Goal: Task Accomplishment & Management: Manage account settings

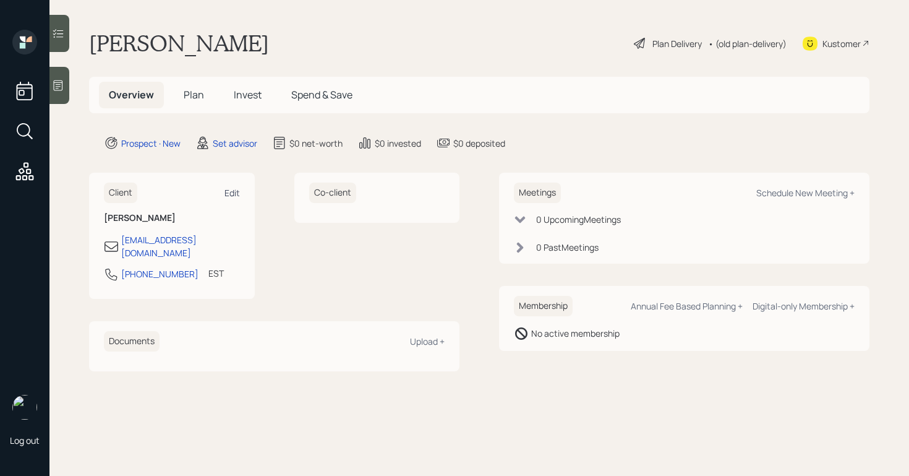
click at [234, 196] on div "Edit" at bounding box center [232, 193] width 15 height 12
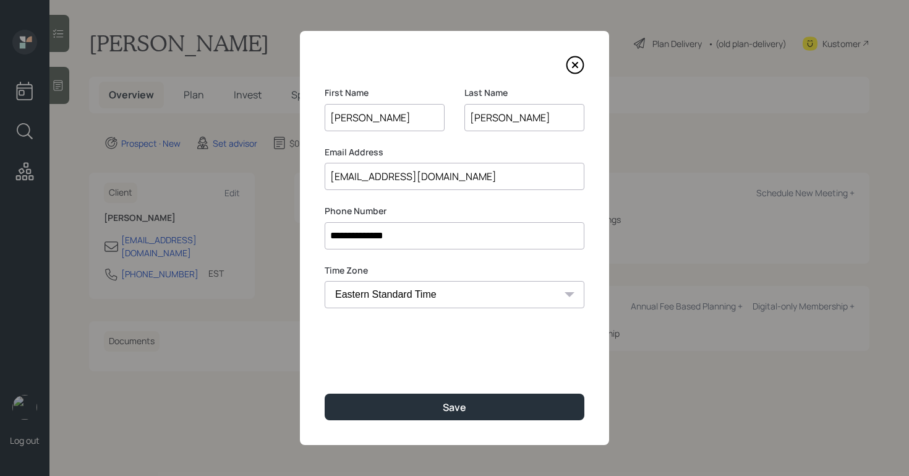
click at [573, 67] on icon at bounding box center [575, 64] width 5 height 5
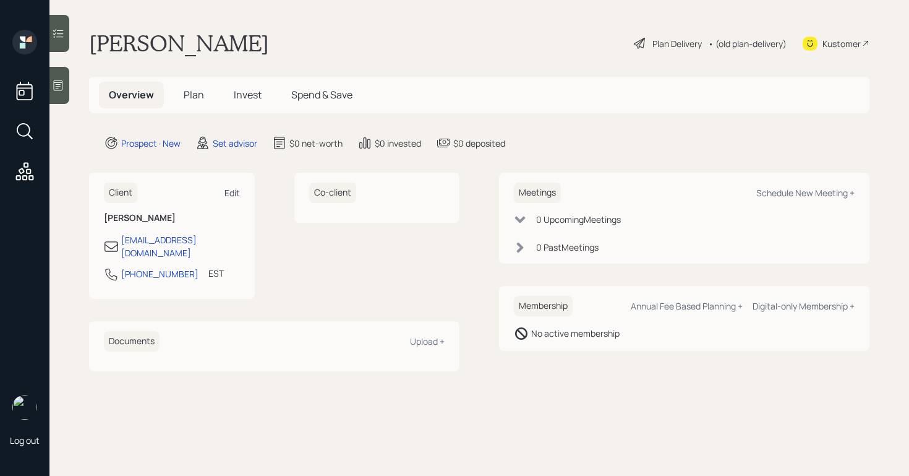
click at [228, 194] on div "Edit" at bounding box center [232, 193] width 15 height 12
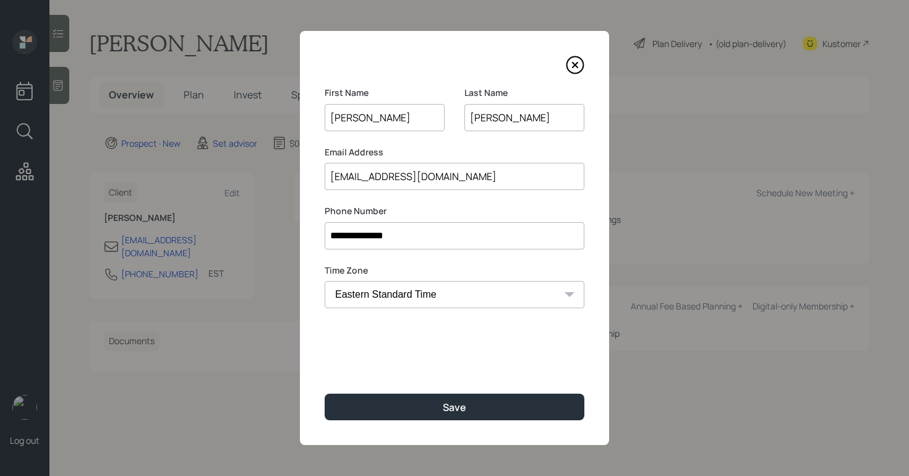
click at [356, 116] on input "[PERSON_NAME]" at bounding box center [385, 117] width 120 height 27
click at [370, 178] on input "[EMAIL_ADDRESS][DOMAIN_NAME]" at bounding box center [455, 176] width 260 height 27
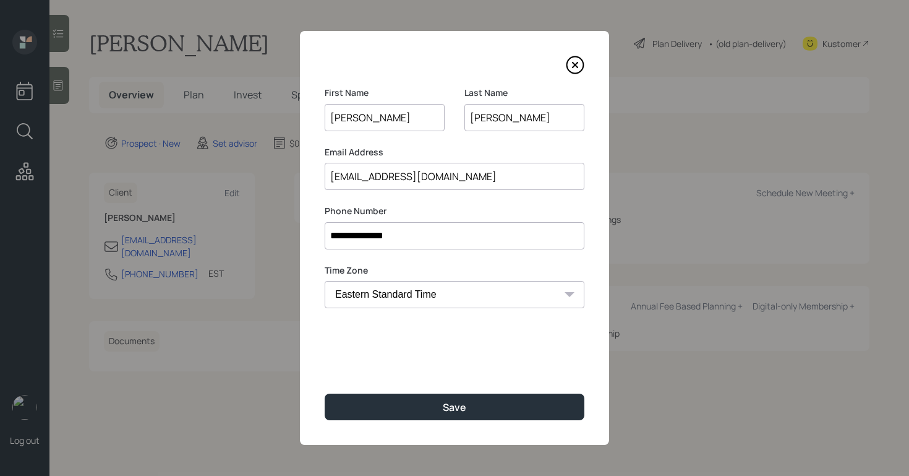
click at [579, 64] on icon at bounding box center [575, 65] width 19 height 19
